Goal: Transaction & Acquisition: Purchase product/service

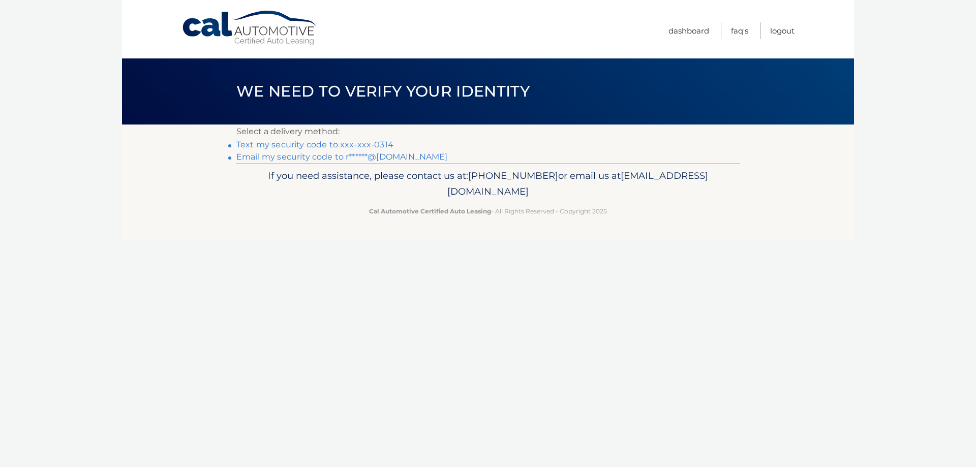
click at [303, 143] on link "Text my security code to xxx-xxx-0314" at bounding box center [314, 145] width 157 height 10
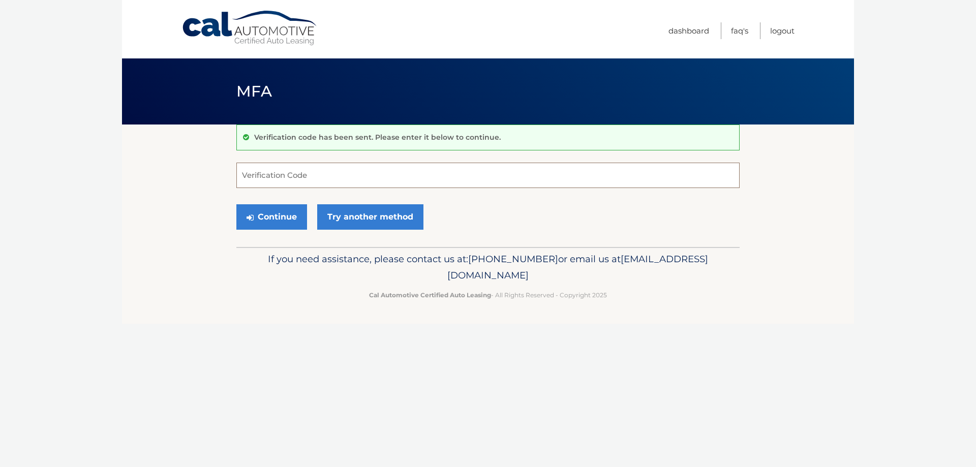
click at [281, 182] on input "Verification Code" at bounding box center [487, 175] width 503 height 25
type input "535762"
click at [259, 217] on button "Continue" at bounding box center [271, 216] width 71 height 25
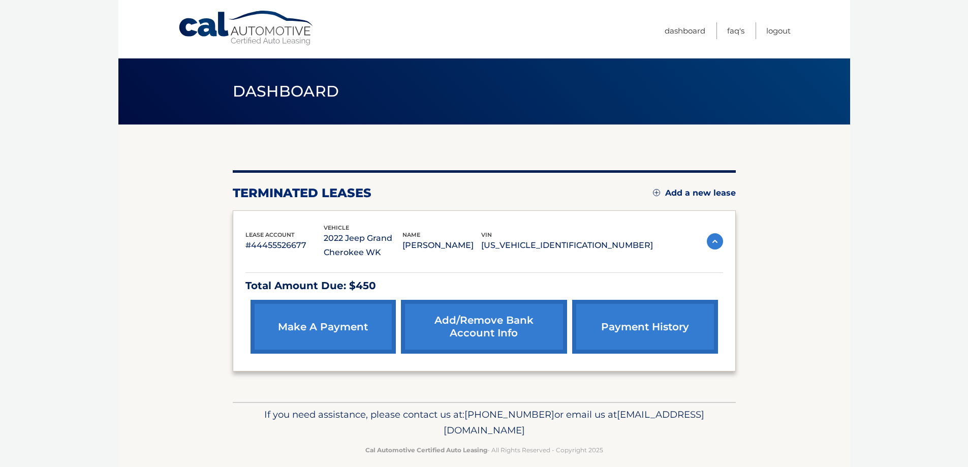
scroll to position [12, 0]
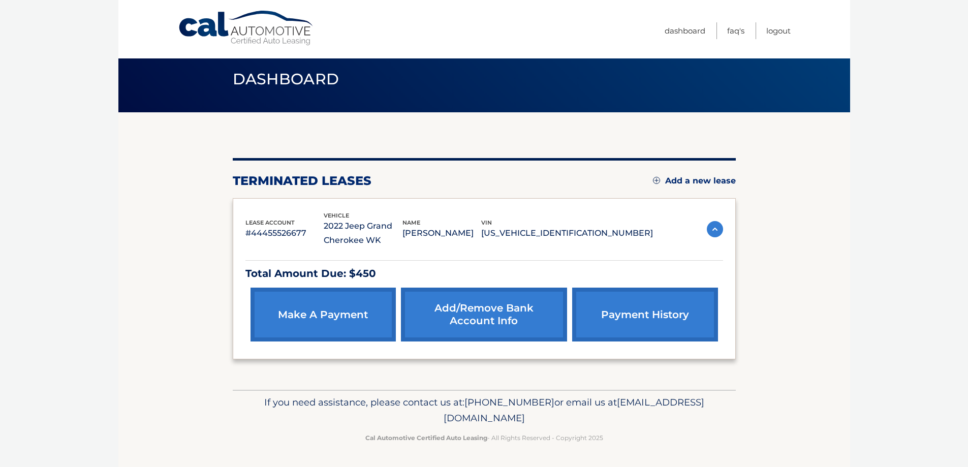
click at [640, 311] on link "payment history" at bounding box center [644, 315] width 145 height 54
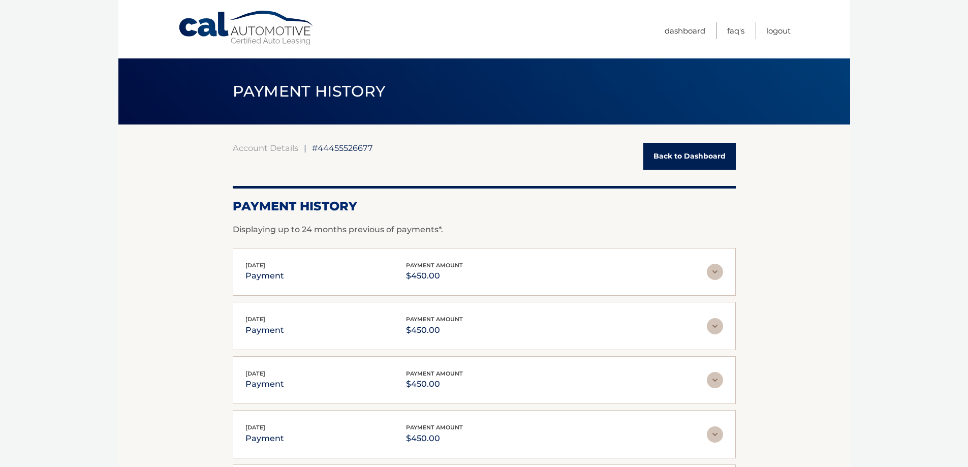
click at [669, 157] on link "Back to Dashboard" at bounding box center [689, 156] width 93 height 27
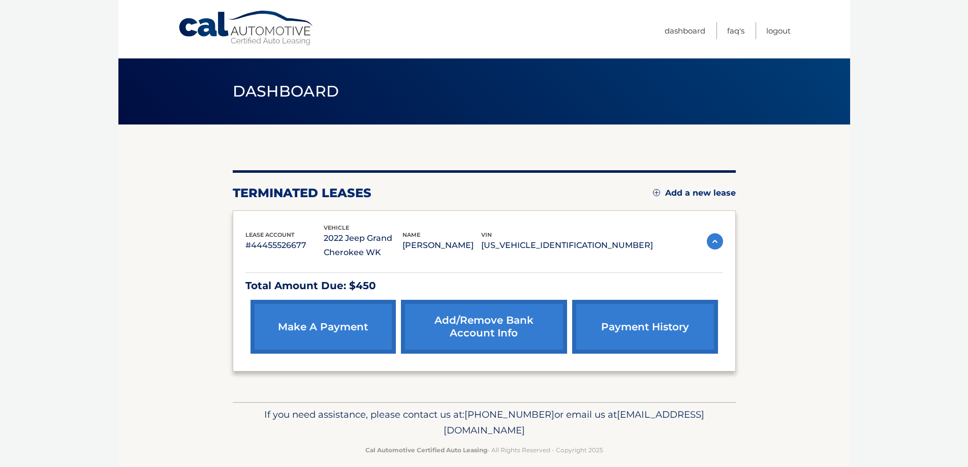
click at [311, 329] on link "make a payment" at bounding box center [323, 327] width 145 height 54
click at [716, 244] on img at bounding box center [715, 241] width 16 height 16
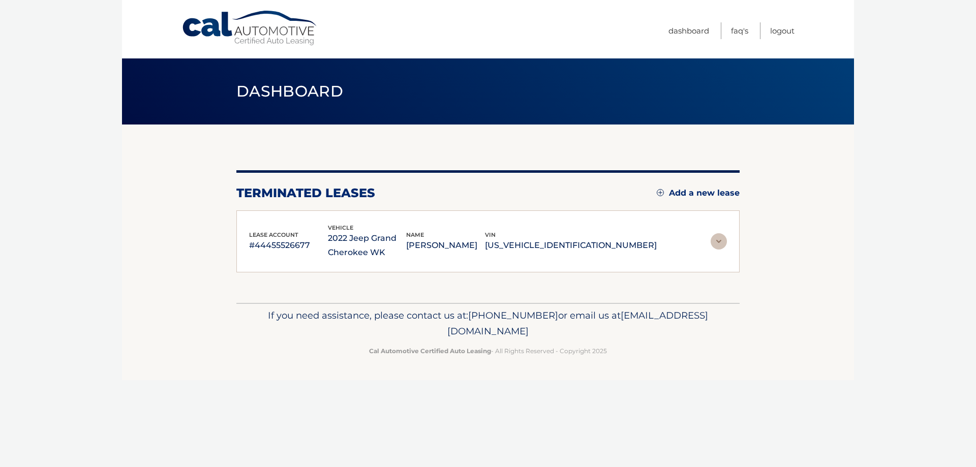
click at [717, 240] on img at bounding box center [719, 241] width 16 height 16
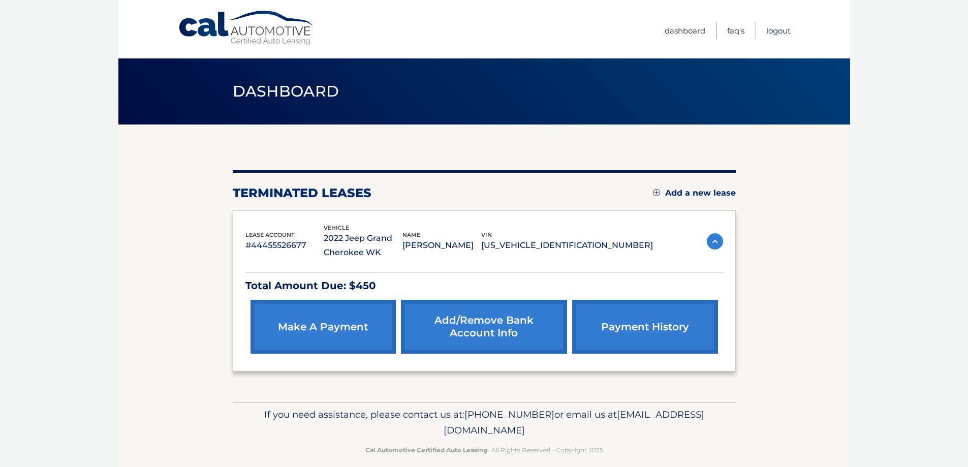
click at [777, 30] on link "Logout" at bounding box center [779, 30] width 24 height 17
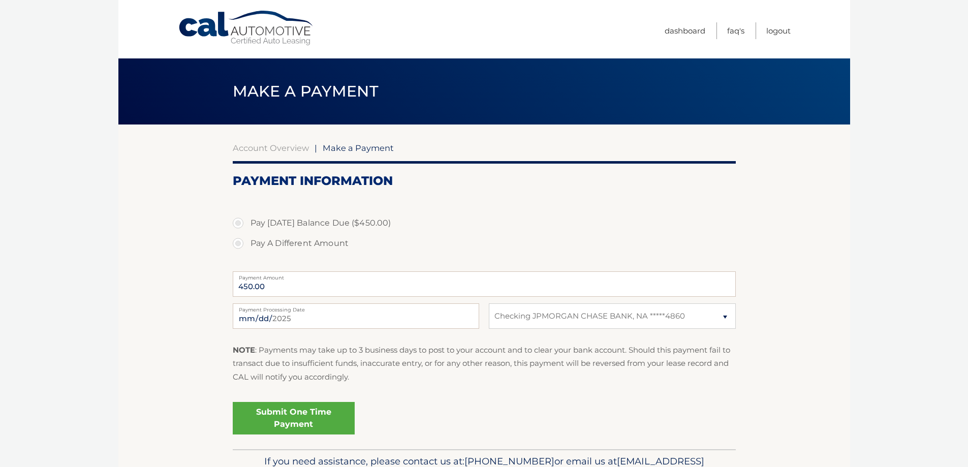
select select "MzZhOWUxZDAtNGQ2Yy00NWQ2LWEwMzctNTZjMzJhNjkzOWJk"
